Goal: Book appointment/travel/reservation

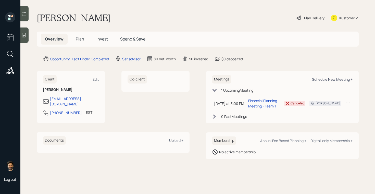
click at [329, 78] on div "Schedule New Meeting +" at bounding box center [332, 79] width 41 height 5
select select "round-[PERSON_NAME]"
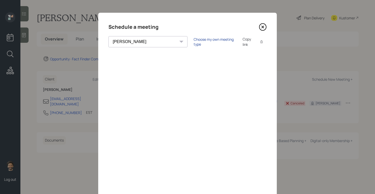
click at [194, 43] on div "Choose my own meeting type" at bounding box center [215, 42] width 43 height 10
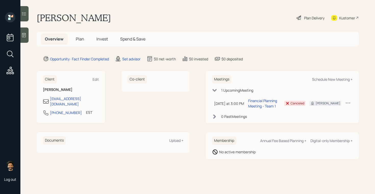
click at [348, 17] on div "Kustomer" at bounding box center [347, 17] width 16 height 5
click at [326, 80] on div "Schedule New Meeting +" at bounding box center [332, 79] width 41 height 5
select select "round-[PERSON_NAME]"
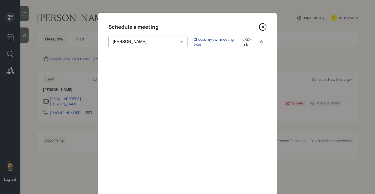
click at [194, 43] on div "Choose my own meeting type" at bounding box center [215, 42] width 43 height 10
click at [262, 25] on icon at bounding box center [263, 27] width 8 height 8
